Goal: Information Seeking & Learning: Learn about a topic

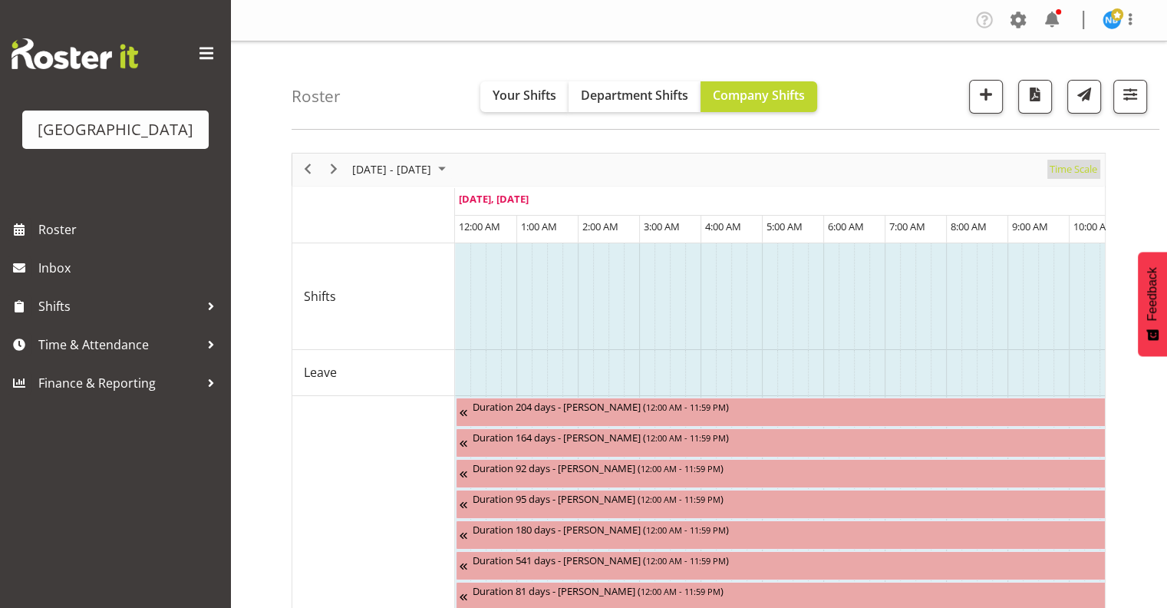
click at [1075, 160] on span "Time Scale" at bounding box center [1073, 169] width 51 height 19
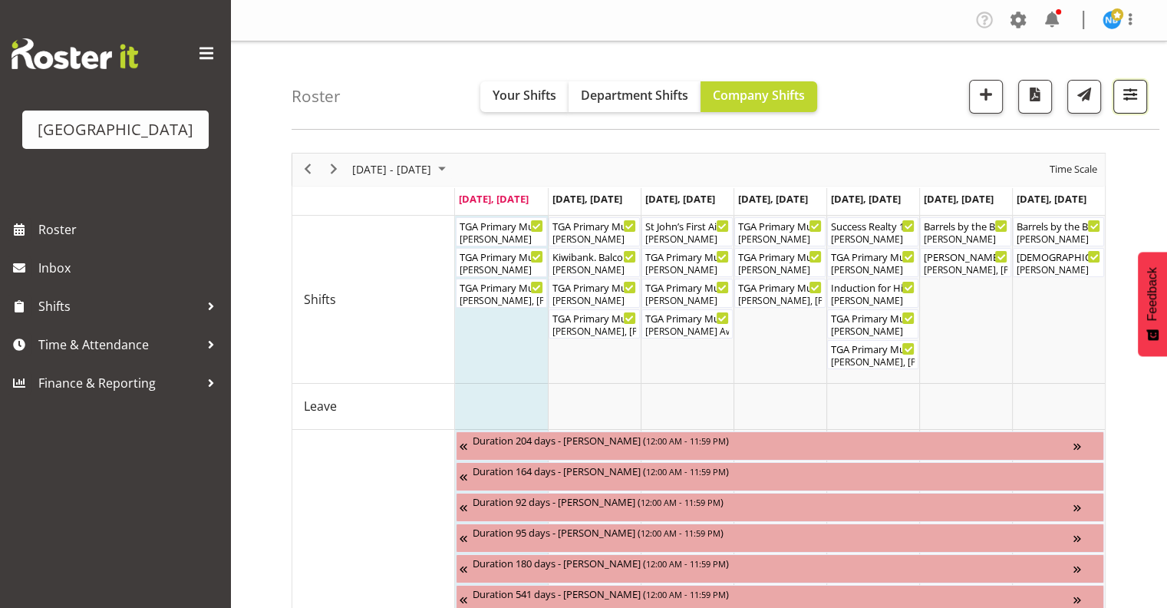
click at [1135, 97] on span "button" at bounding box center [1131, 94] width 20 height 20
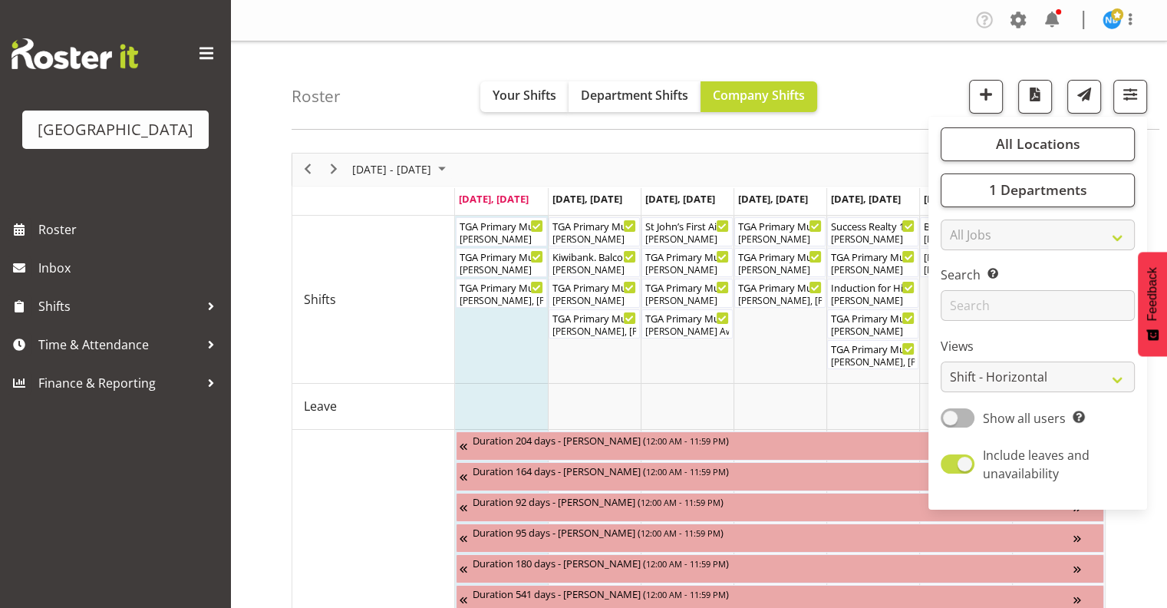
click at [965, 464] on span at bounding box center [958, 463] width 34 height 19
click at [951, 464] on input "Include leaves and unavailability" at bounding box center [946, 464] width 10 height 10
checkbox input "false"
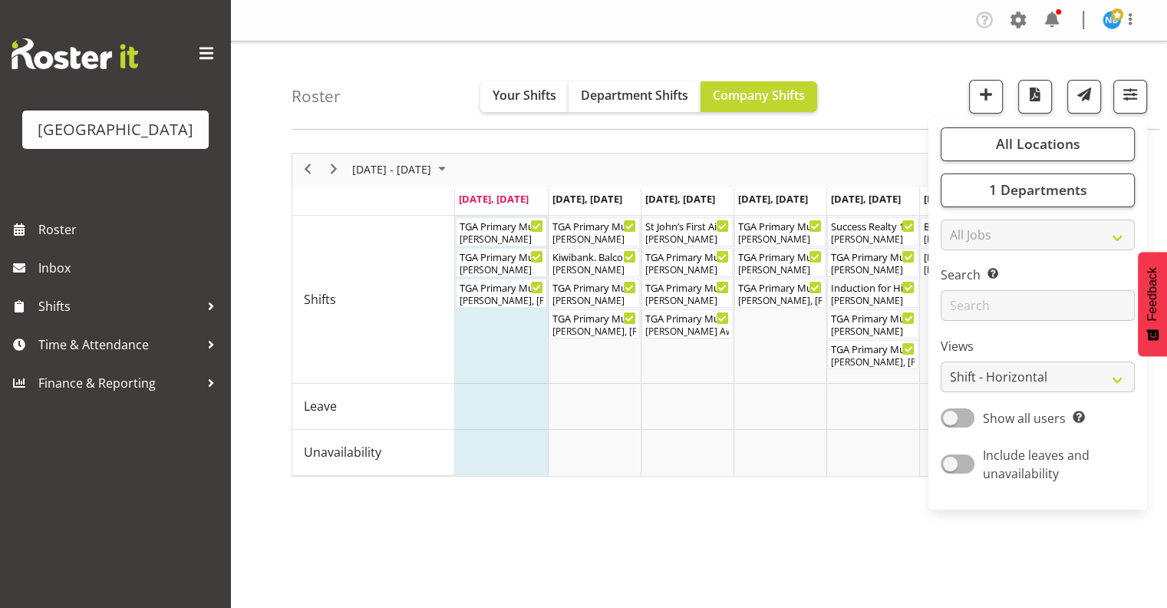
click at [896, 112] on div "Roster Your Shifts Department Shifts Company Shifts All Locations [GEOGRAPHIC_D…" at bounding box center [726, 85] width 868 height 88
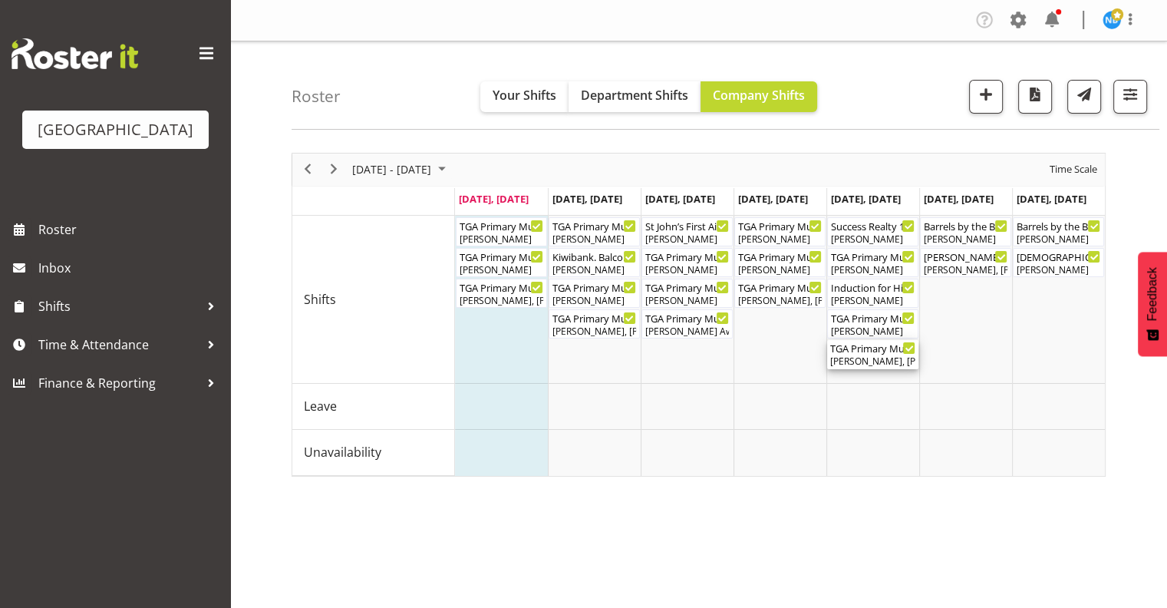
click at [868, 349] on div "TGA Primary Music Fest. Songs from Sunny Days ( 06:00 PM - 09:30 PM )" at bounding box center [872, 347] width 85 height 15
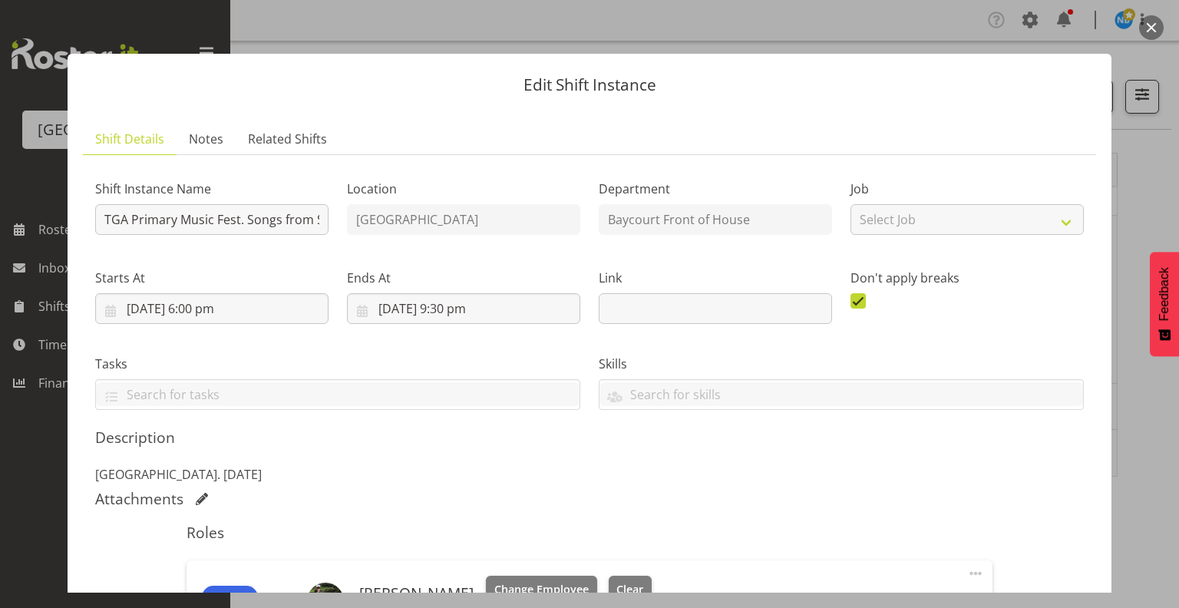
click at [1154, 28] on button "button" at bounding box center [1151, 27] width 25 height 25
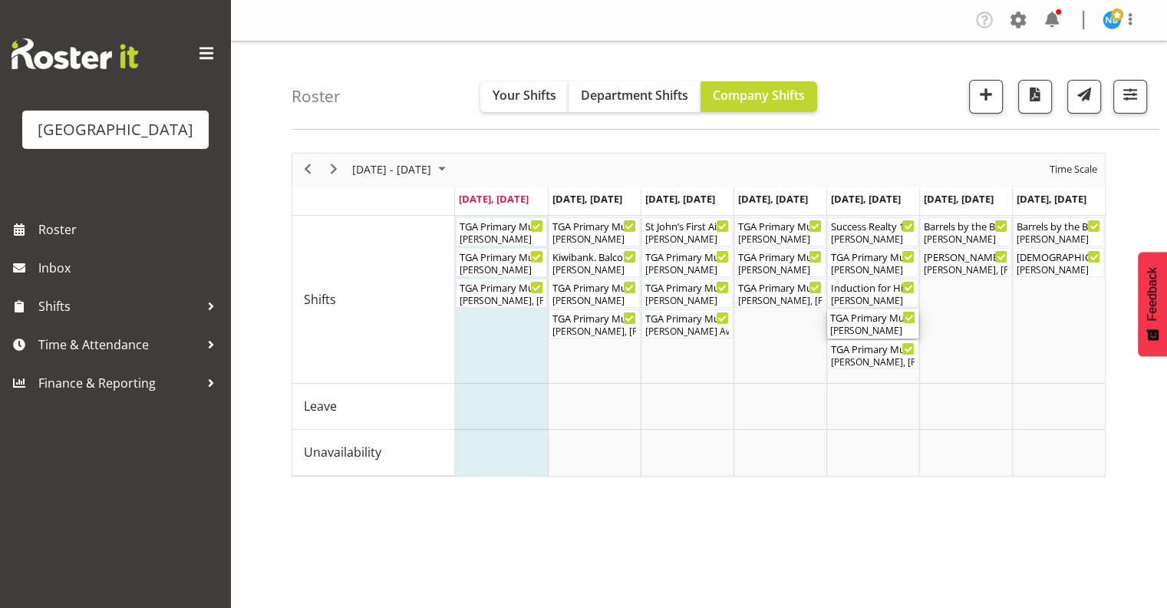
click at [872, 319] on div "TGA Primary Music Fest. Songs from Sunny Days. FOHM Shift ( 05:15 PM - 10:45 PM…" at bounding box center [872, 316] width 85 height 15
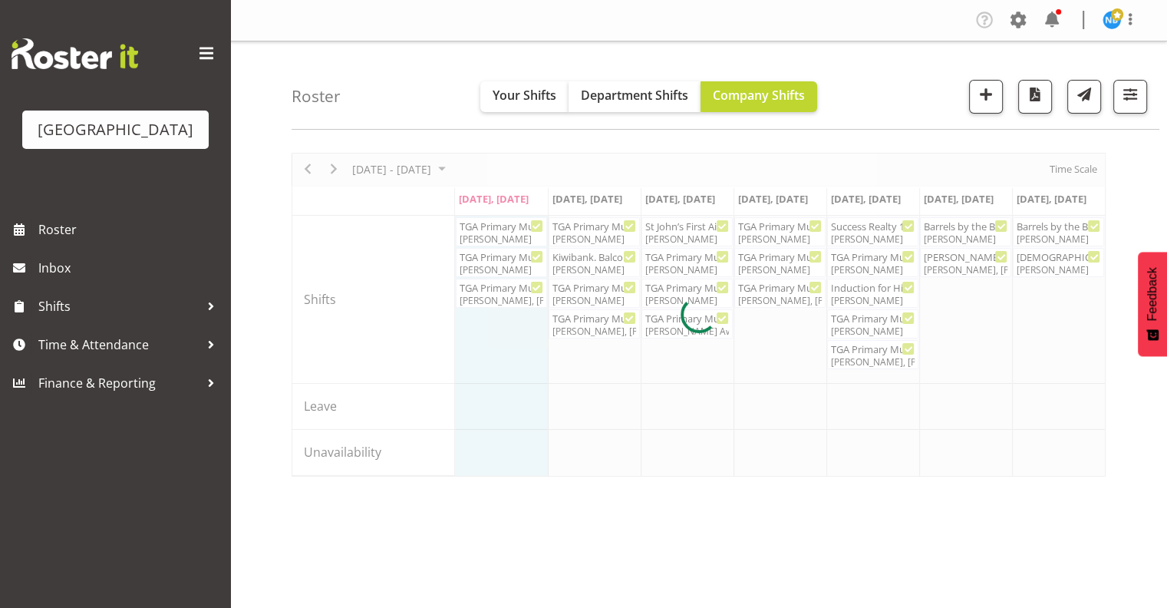
click at [872, 319] on div at bounding box center [699, 315] width 814 height 324
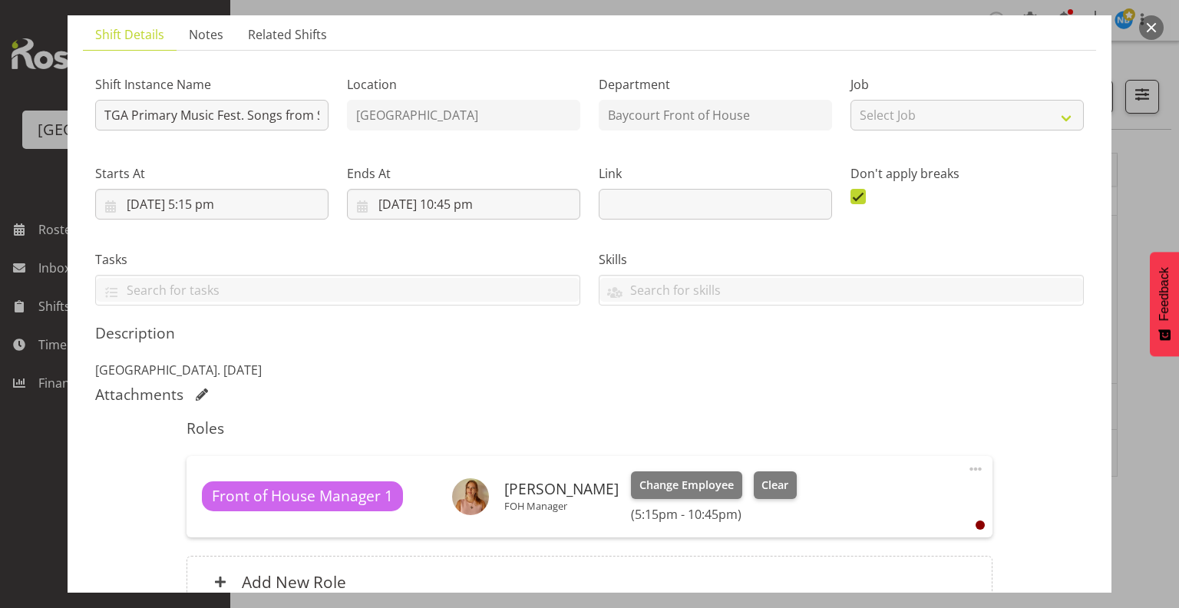
scroll to position [255, 0]
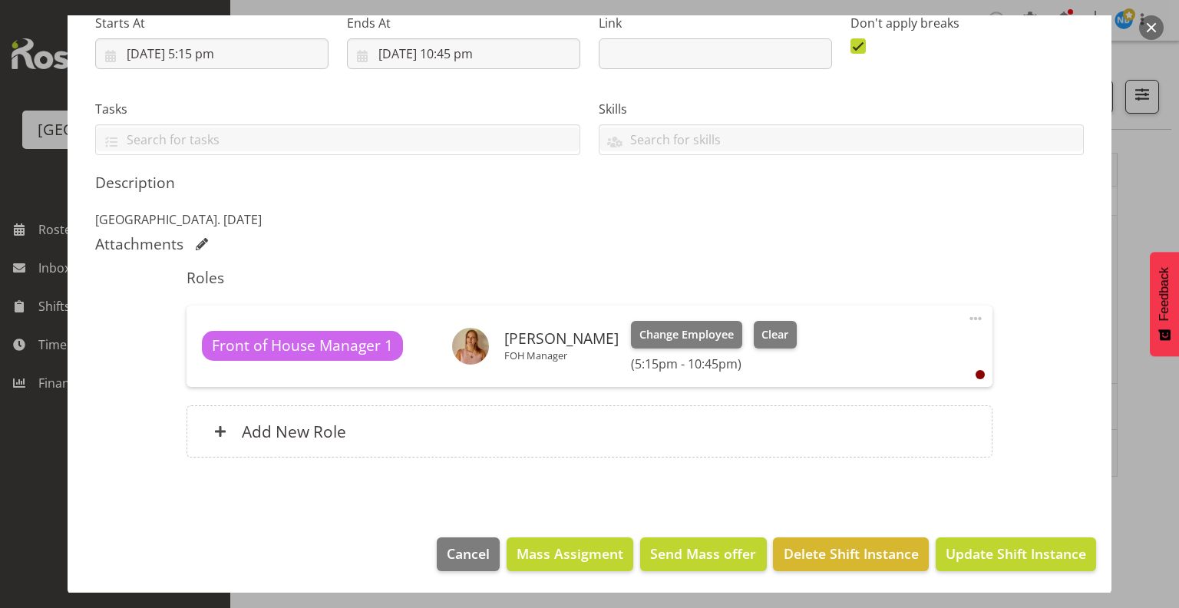
click at [1147, 27] on button "button" at bounding box center [1151, 27] width 25 height 25
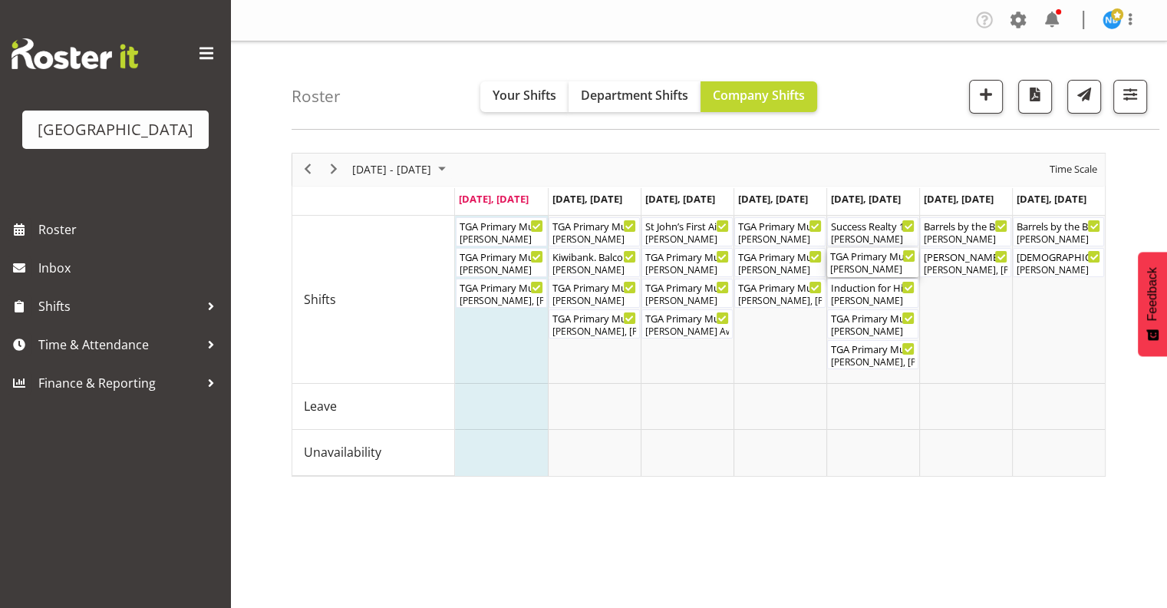
click at [878, 259] on div "TGA Primary Music Fest. Minder. [DATE] ( 12:00 PM - 02:30 PM )" at bounding box center [872, 255] width 85 height 15
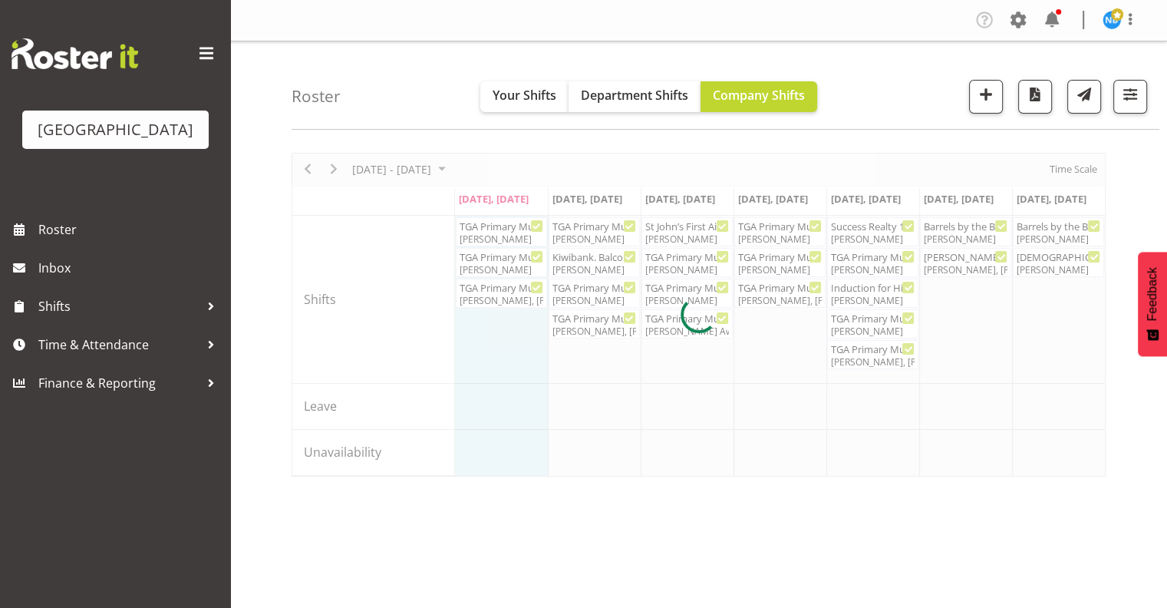
click at [878, 259] on div at bounding box center [699, 315] width 814 height 324
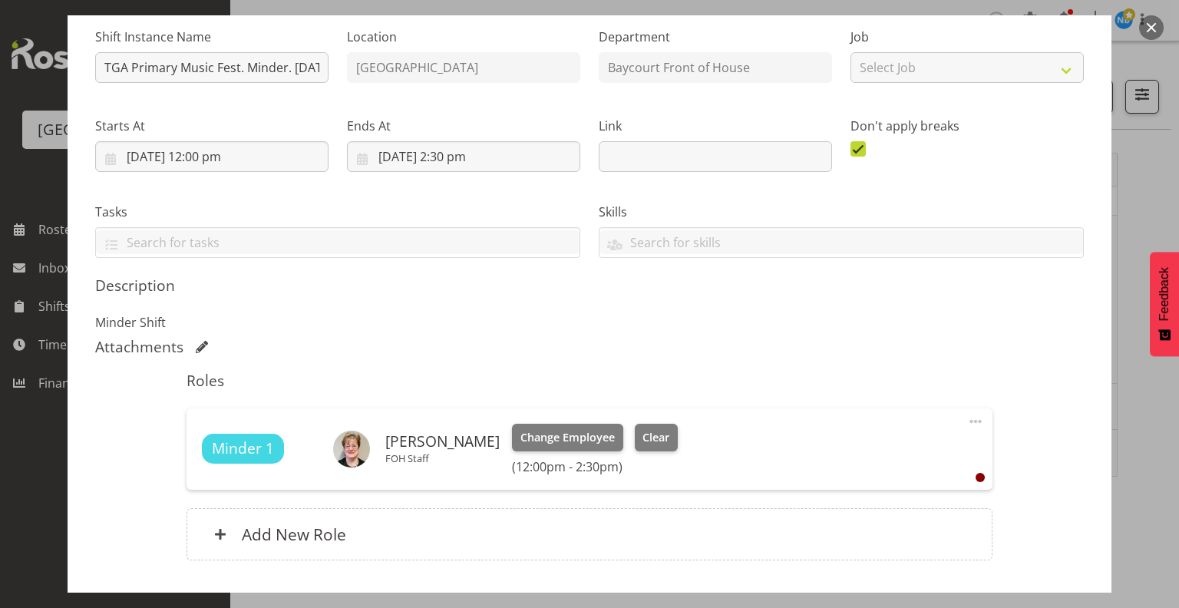
scroll to position [154, 0]
drag, startPoint x: 1155, startPoint y: 25, endPoint x: 1145, endPoint y: 29, distance: 11.0
click at [1155, 25] on button "button" at bounding box center [1151, 27] width 25 height 25
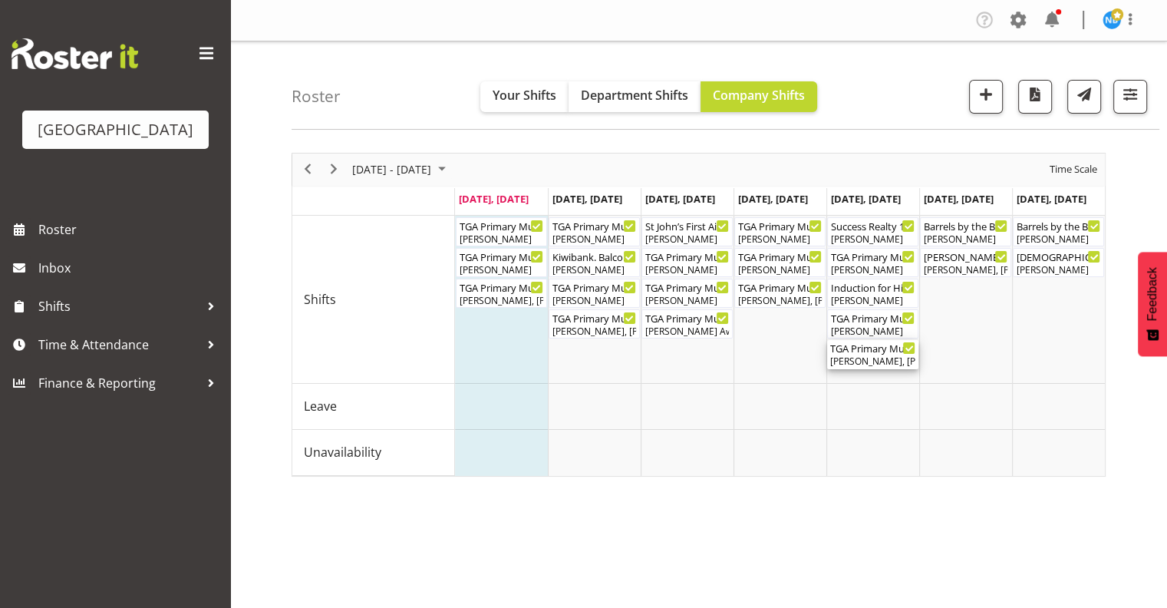
click at [877, 359] on div "[PERSON_NAME], [PERSON_NAME], [PERSON_NAME], [PERSON_NAME], [PERSON_NAME], [PER…" at bounding box center [872, 362] width 85 height 14
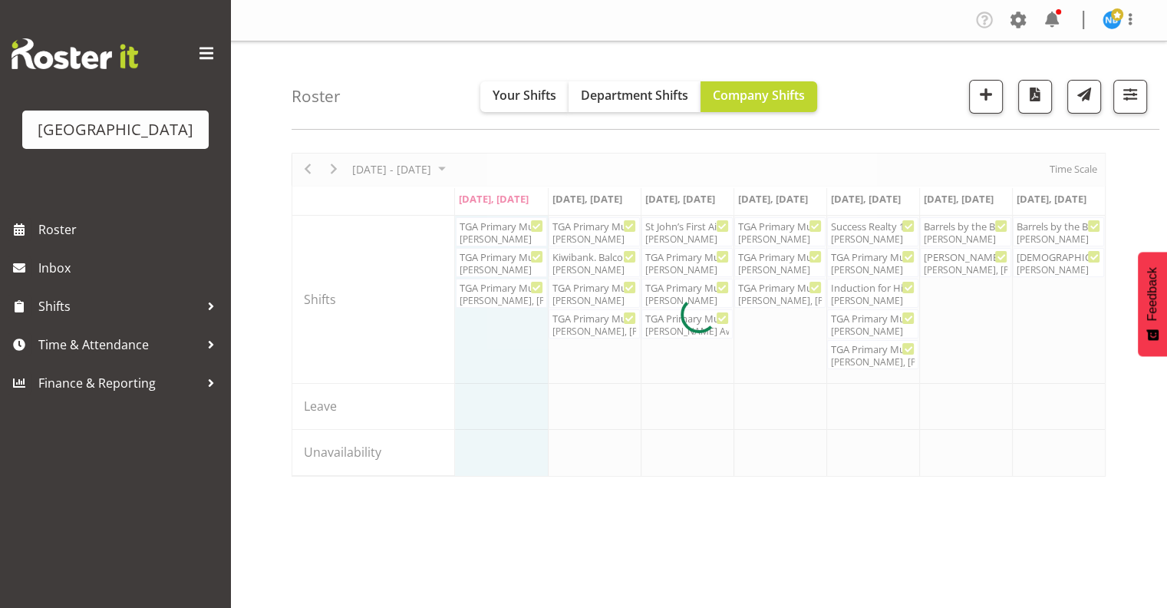
click at [877, 359] on div at bounding box center [699, 315] width 814 height 324
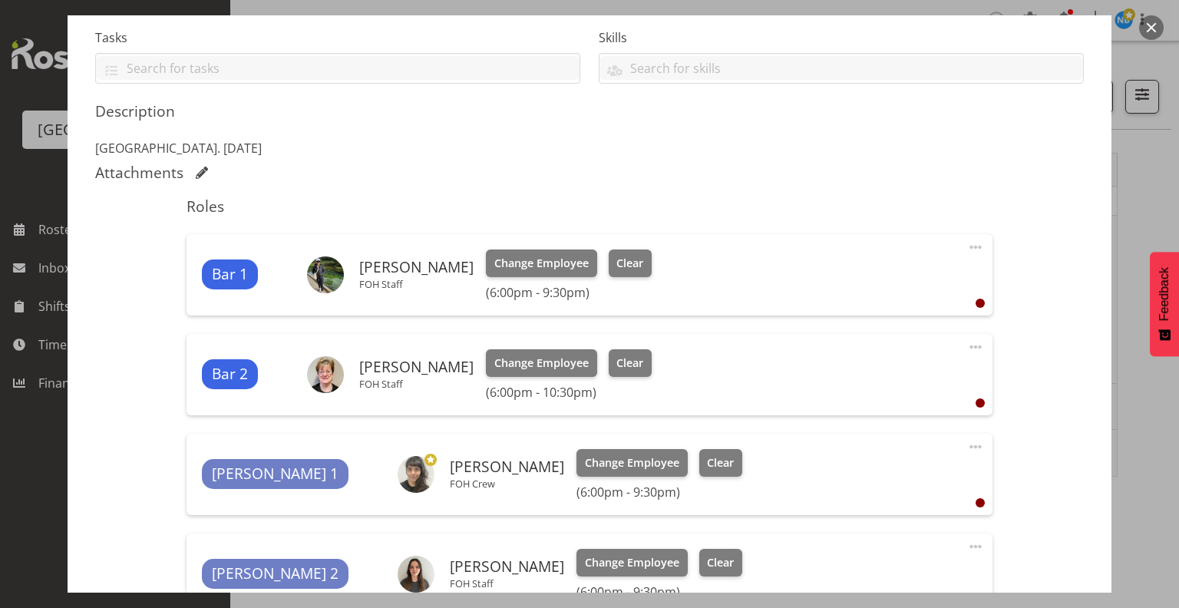
scroll to position [316, 0]
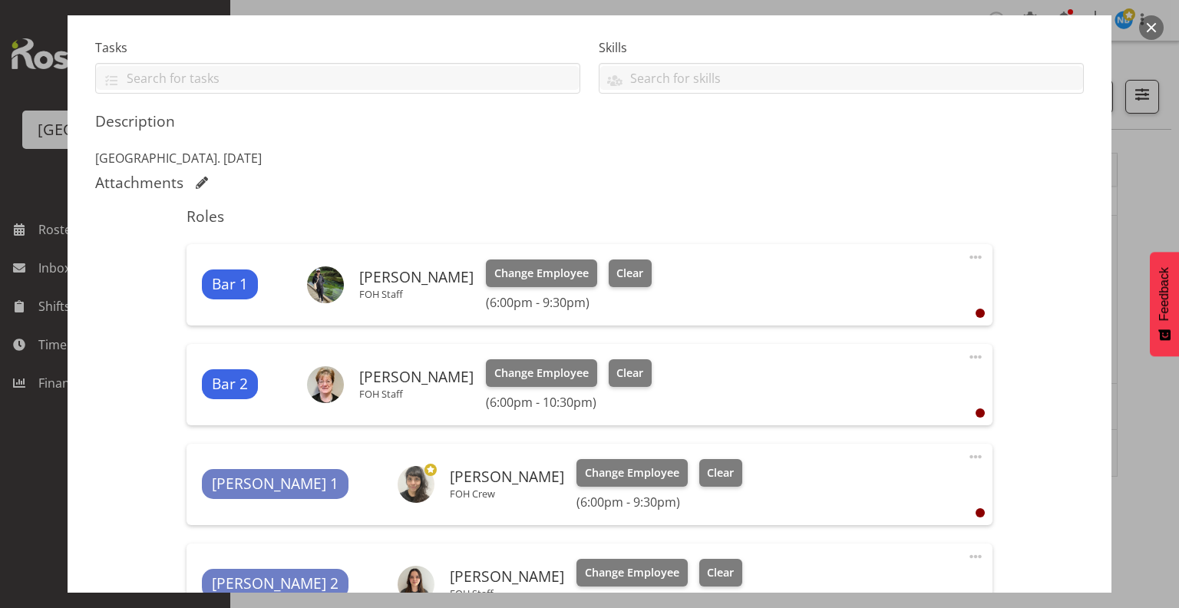
click at [220, 382] on span "Bar 2" at bounding box center [230, 384] width 36 height 22
click at [973, 353] on div "Bar 2 [PERSON_NAME] FOH Staff Change Employee Clear (6:00pm - 10:30pm) Edit Cov…" at bounding box center [589, 384] width 805 height 81
click at [833, 373] on div "Bar 2 [PERSON_NAME] FOH Staff Change Employee Clear (6:00pm - 10:30pm)" at bounding box center [589, 384] width 774 height 51
click at [397, 402] on div "Bar 2 [PERSON_NAME] FOH Staff Change Employee Clear (6:00pm - 10:30pm)" at bounding box center [589, 384] width 774 height 51
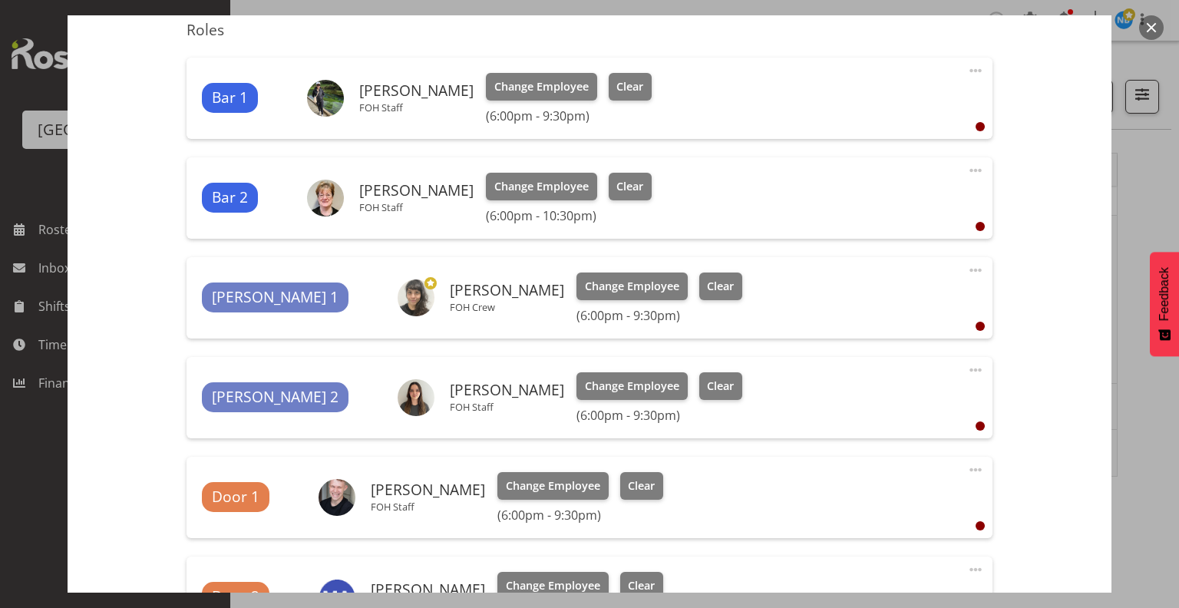
scroll to position [700, 0]
